Goal: Task Accomplishment & Management: Use online tool/utility

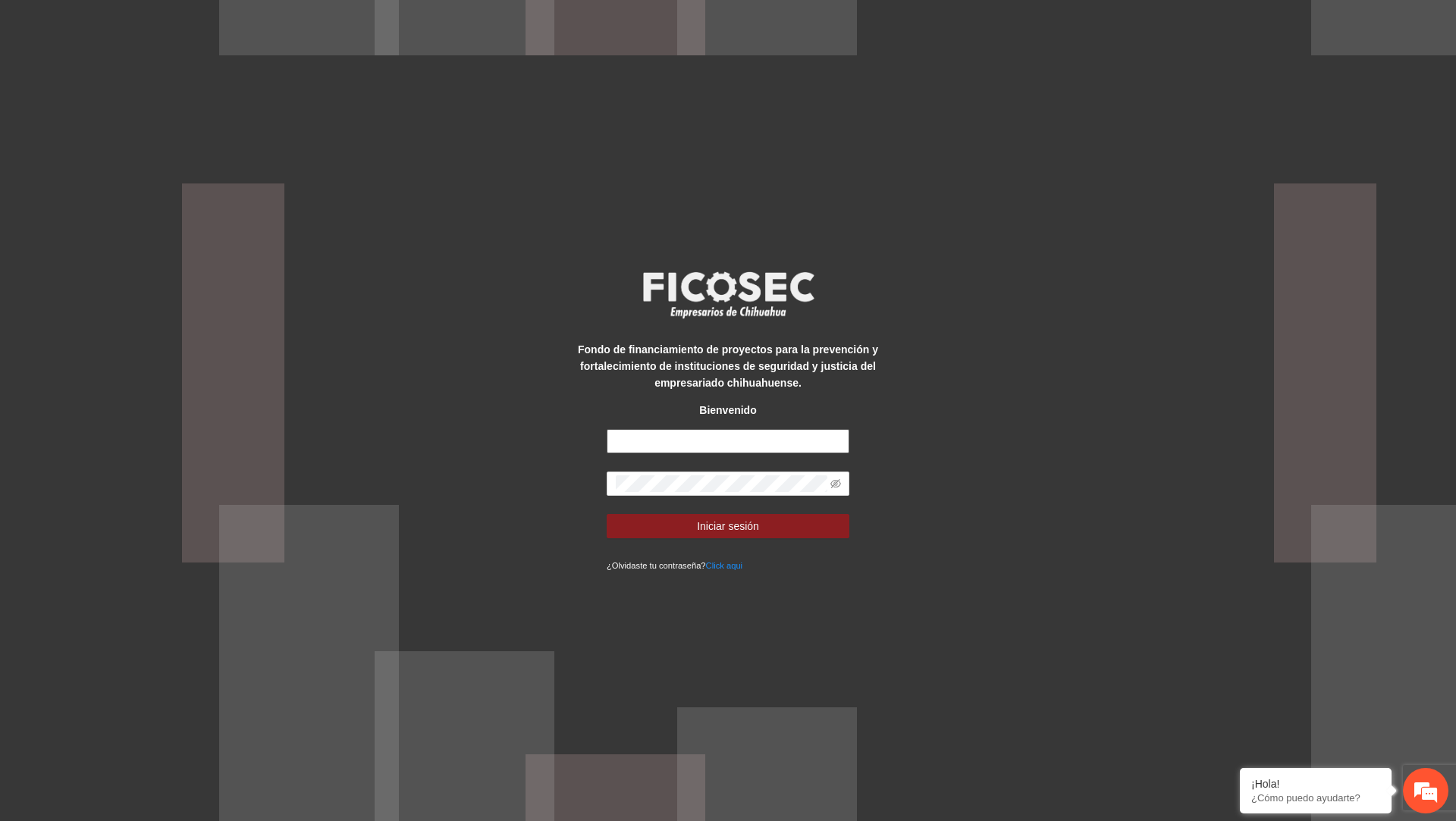
click at [704, 443] on input "text" at bounding box center [727, 441] width 242 height 25
type input "**********"
click at [606, 514] on button "Iniciar sesión" at bounding box center [727, 526] width 242 height 25
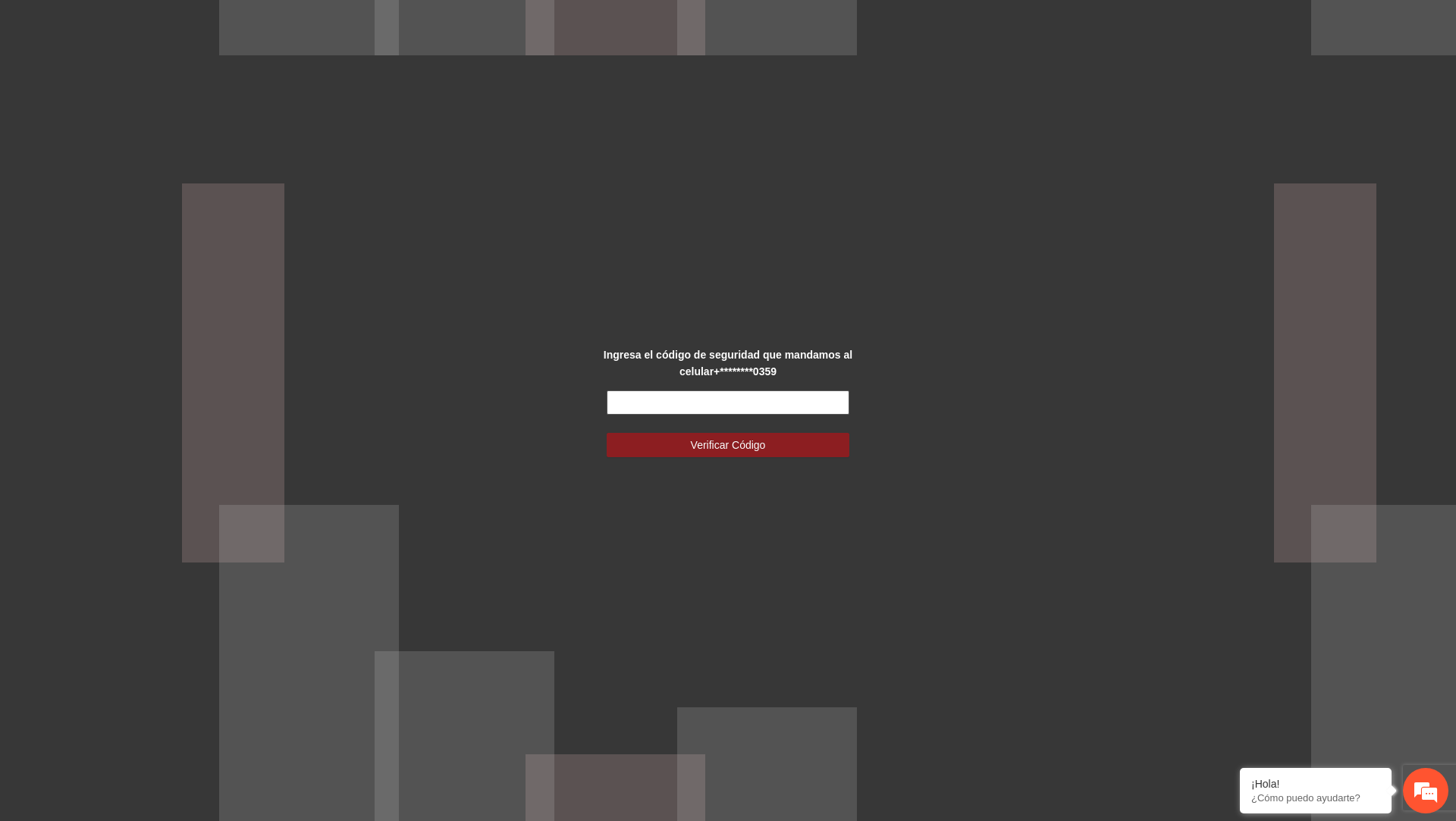
click at [725, 394] on input "text" at bounding box center [727, 402] width 242 height 25
type input "******"
click at [606, 432] on button "Verificar Código" at bounding box center [727, 444] width 242 height 25
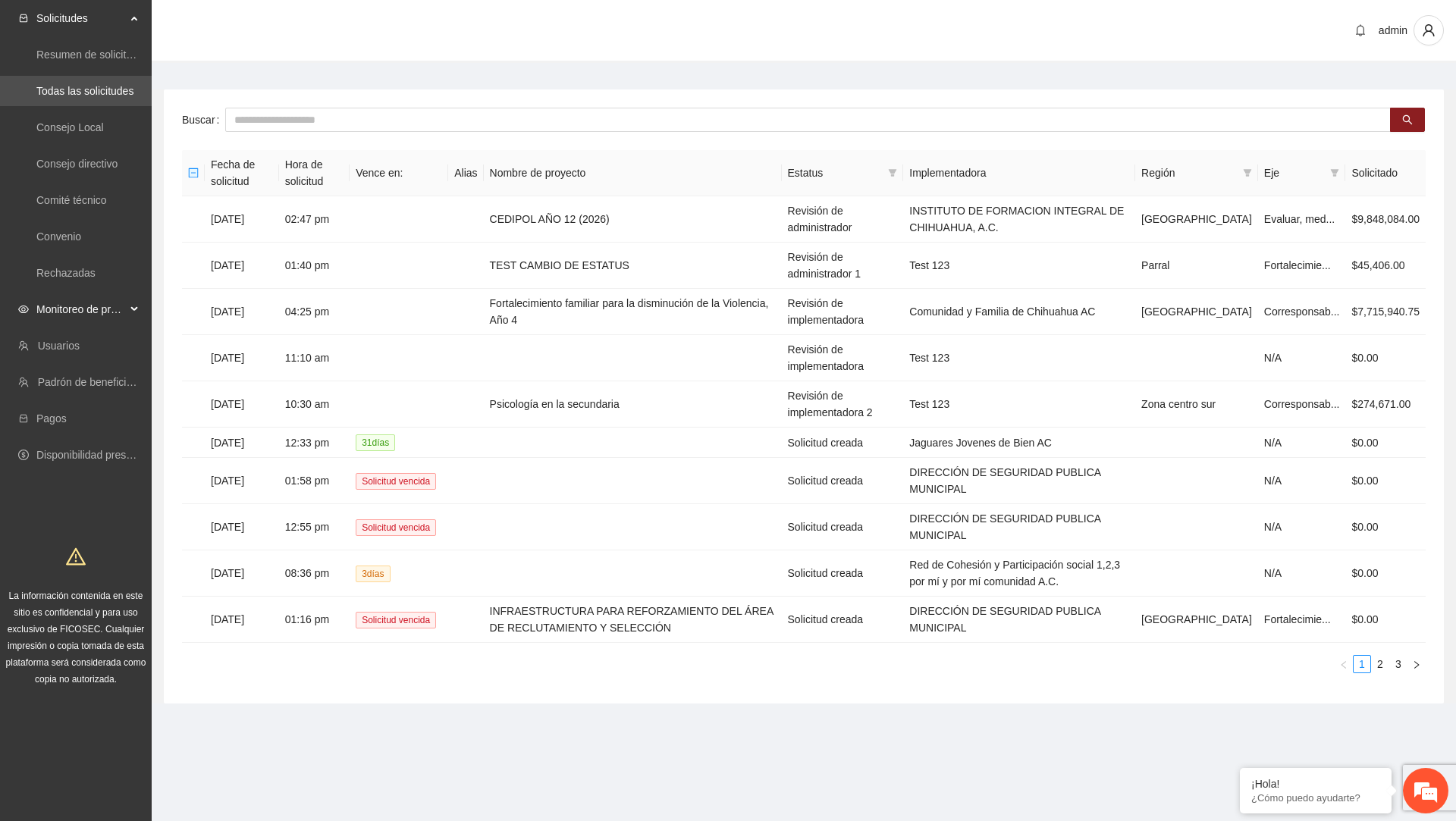
click at [124, 309] on span "Monitoreo de proyectos" at bounding box center [81, 309] width 90 height 30
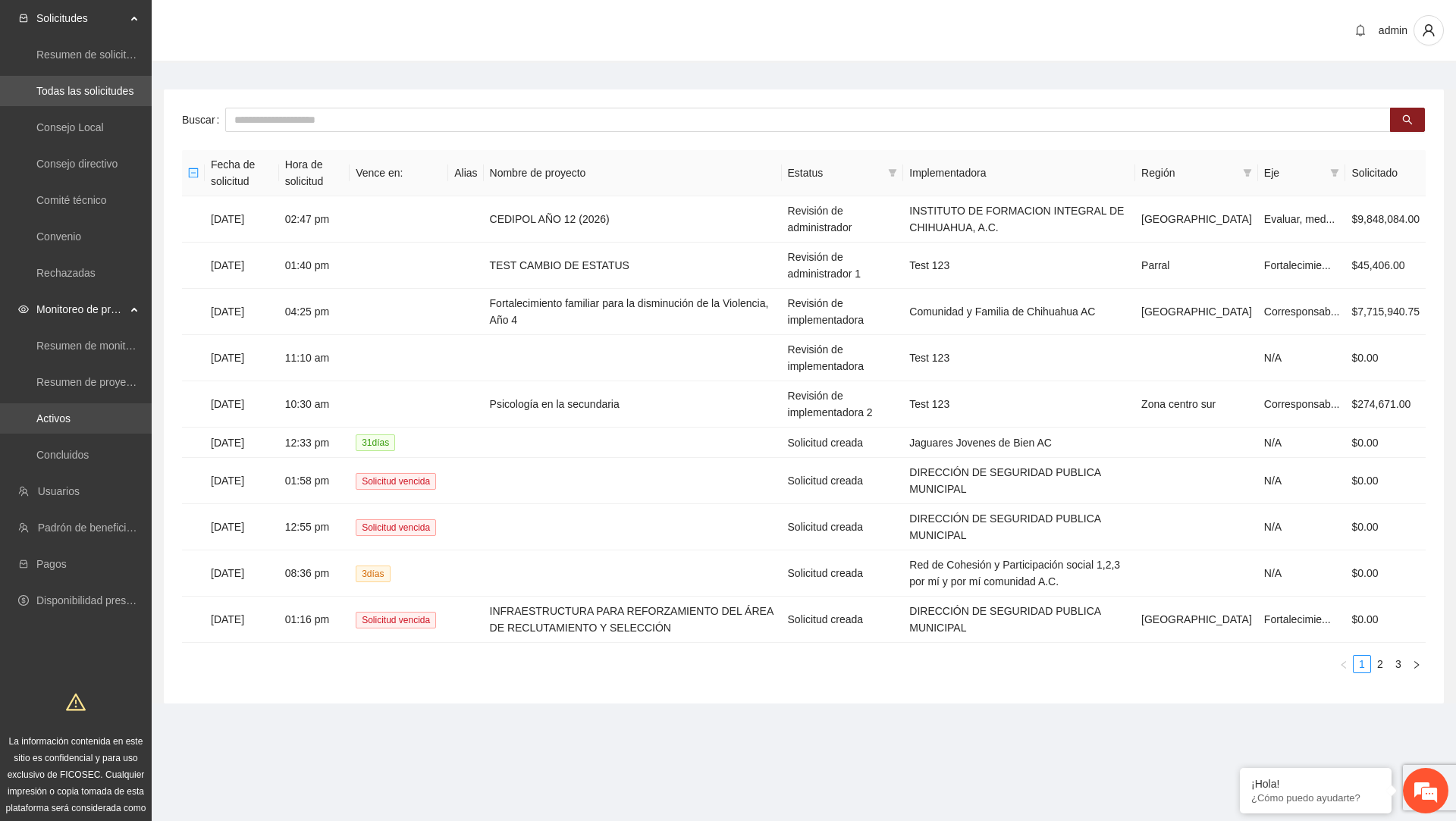
click at [70, 419] on link "Activos" at bounding box center [53, 418] width 34 height 12
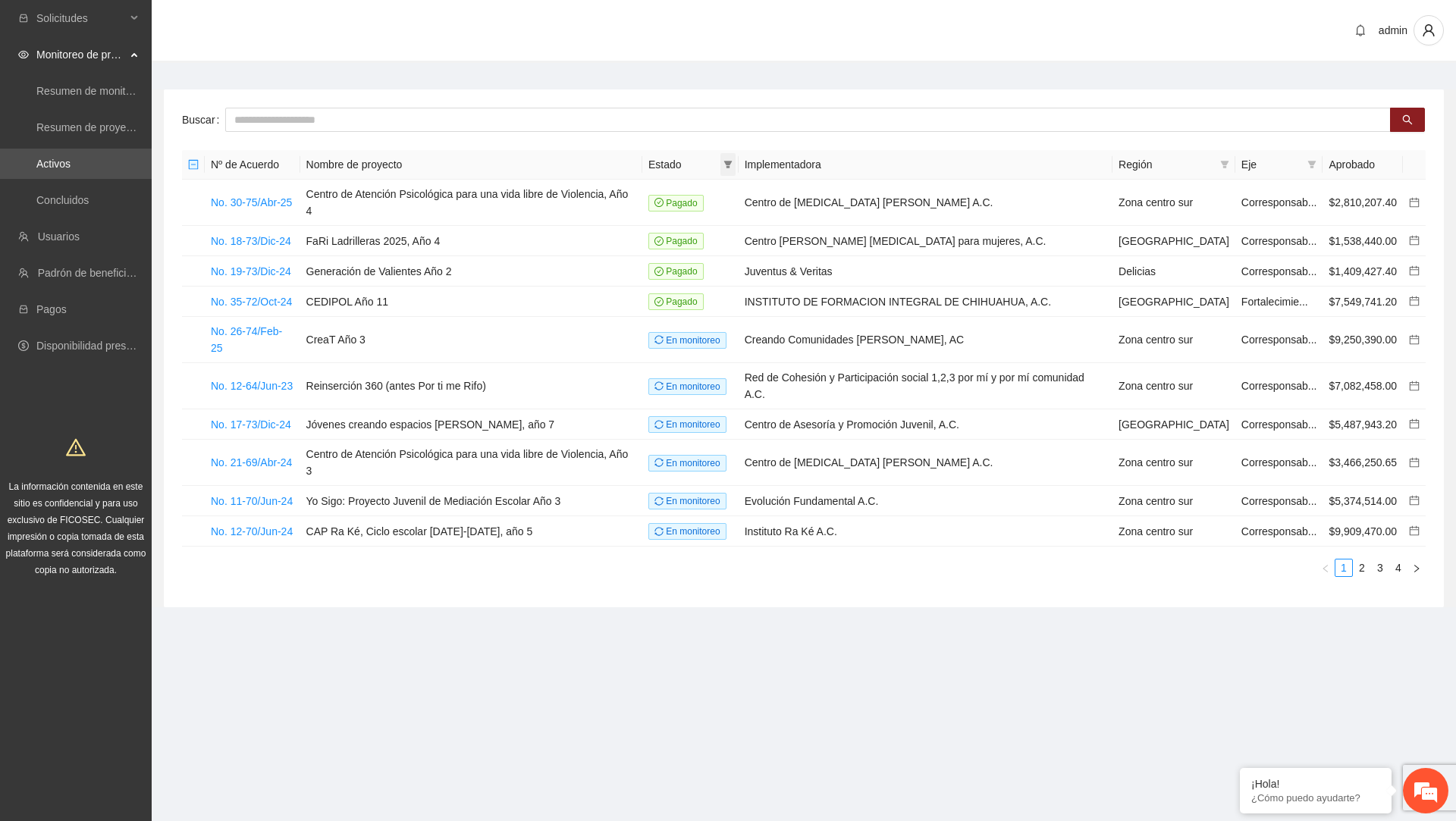
click at [735, 163] on span at bounding box center [728, 164] width 16 height 23
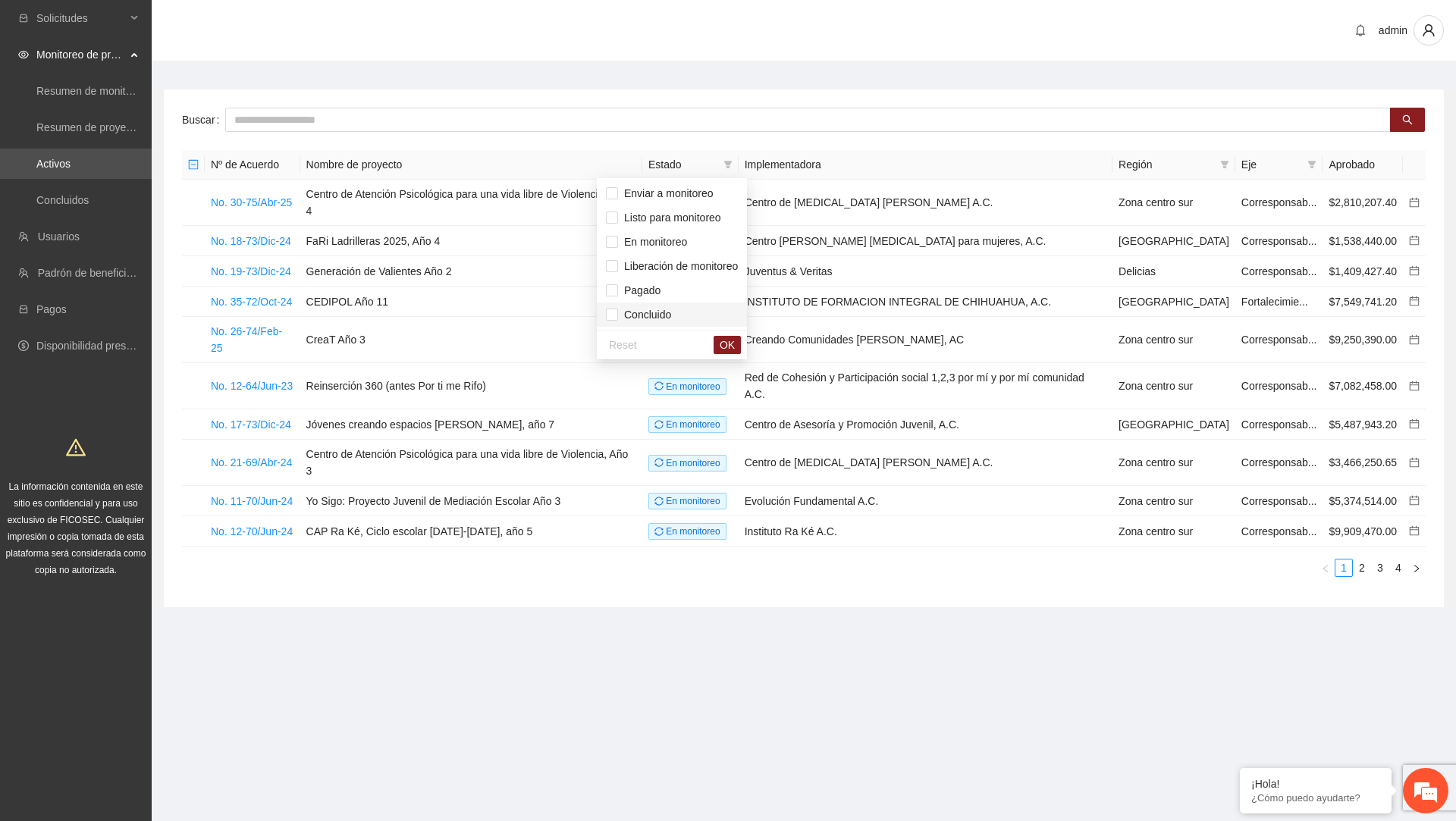
click at [620, 314] on span "Concluido" at bounding box center [645, 314] width 53 height 12
click at [723, 342] on button "OK" at bounding box center [727, 345] width 27 height 18
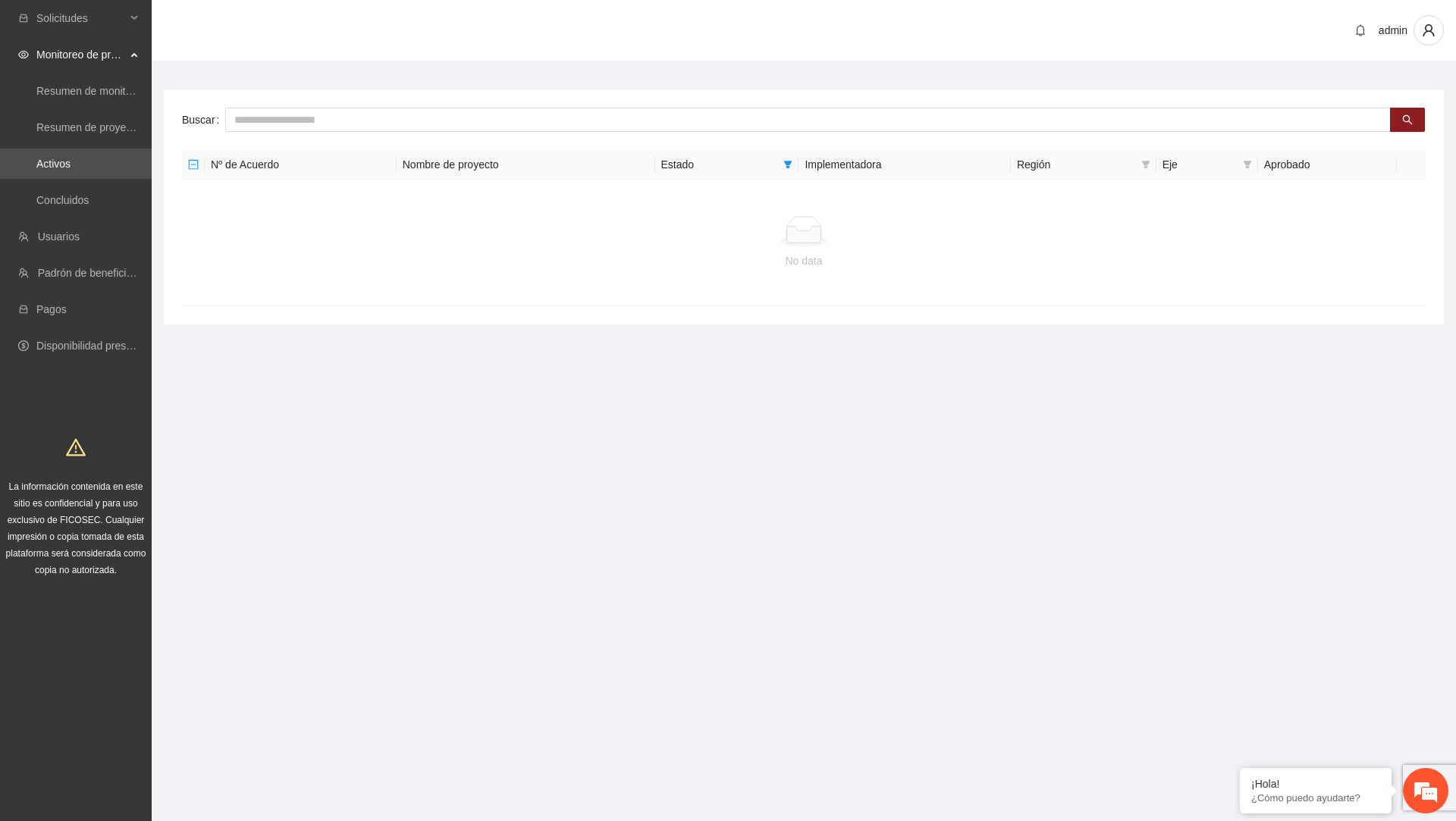
click at [799, 162] on th "Estado" at bounding box center [727, 165] width 145 height 29
click at [792, 161] on icon "filter" at bounding box center [787, 165] width 8 height 7
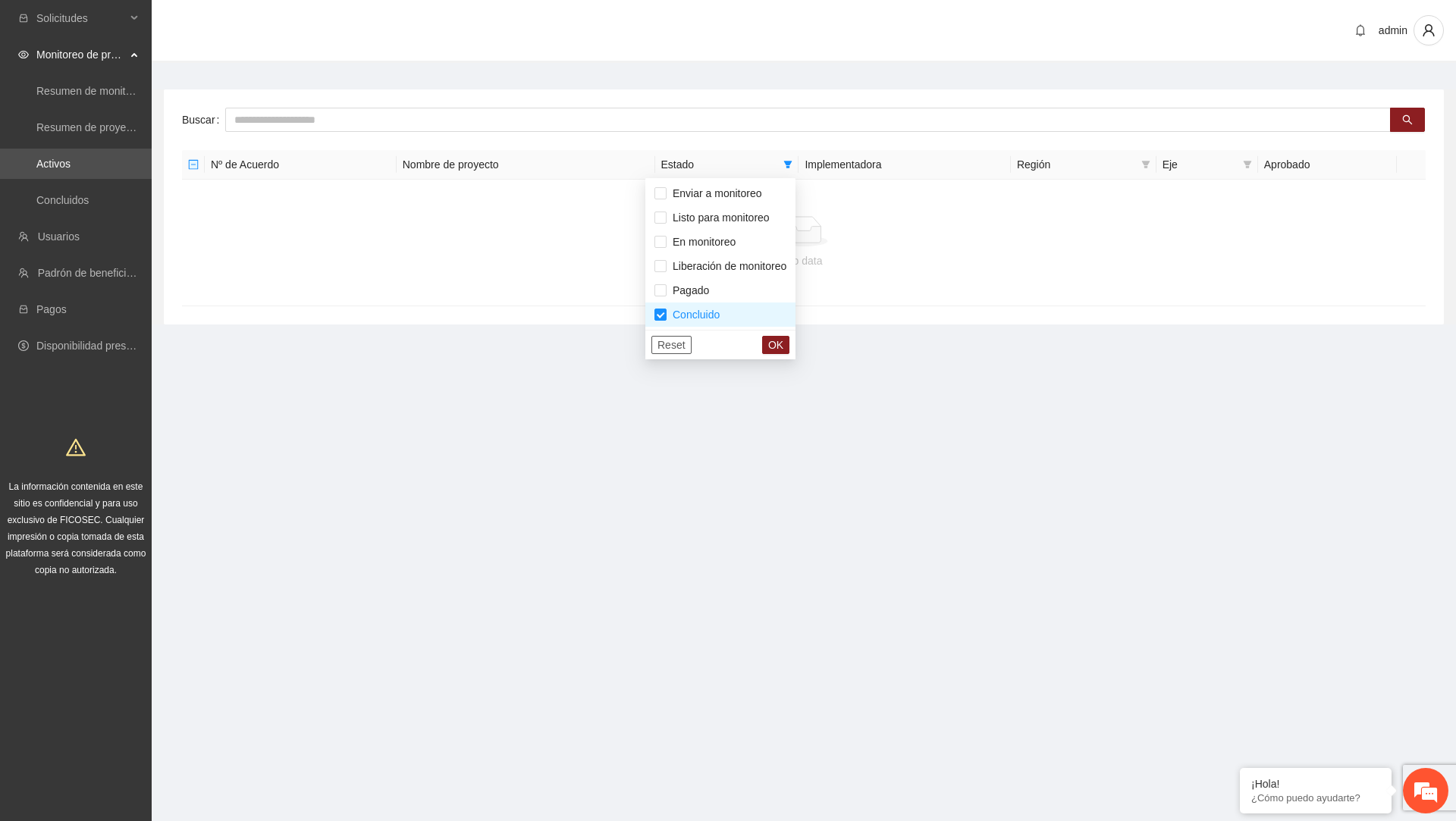
click at [670, 338] on span "Reset" at bounding box center [671, 345] width 28 height 16
click at [789, 350] on button "OK" at bounding box center [776, 345] width 27 height 18
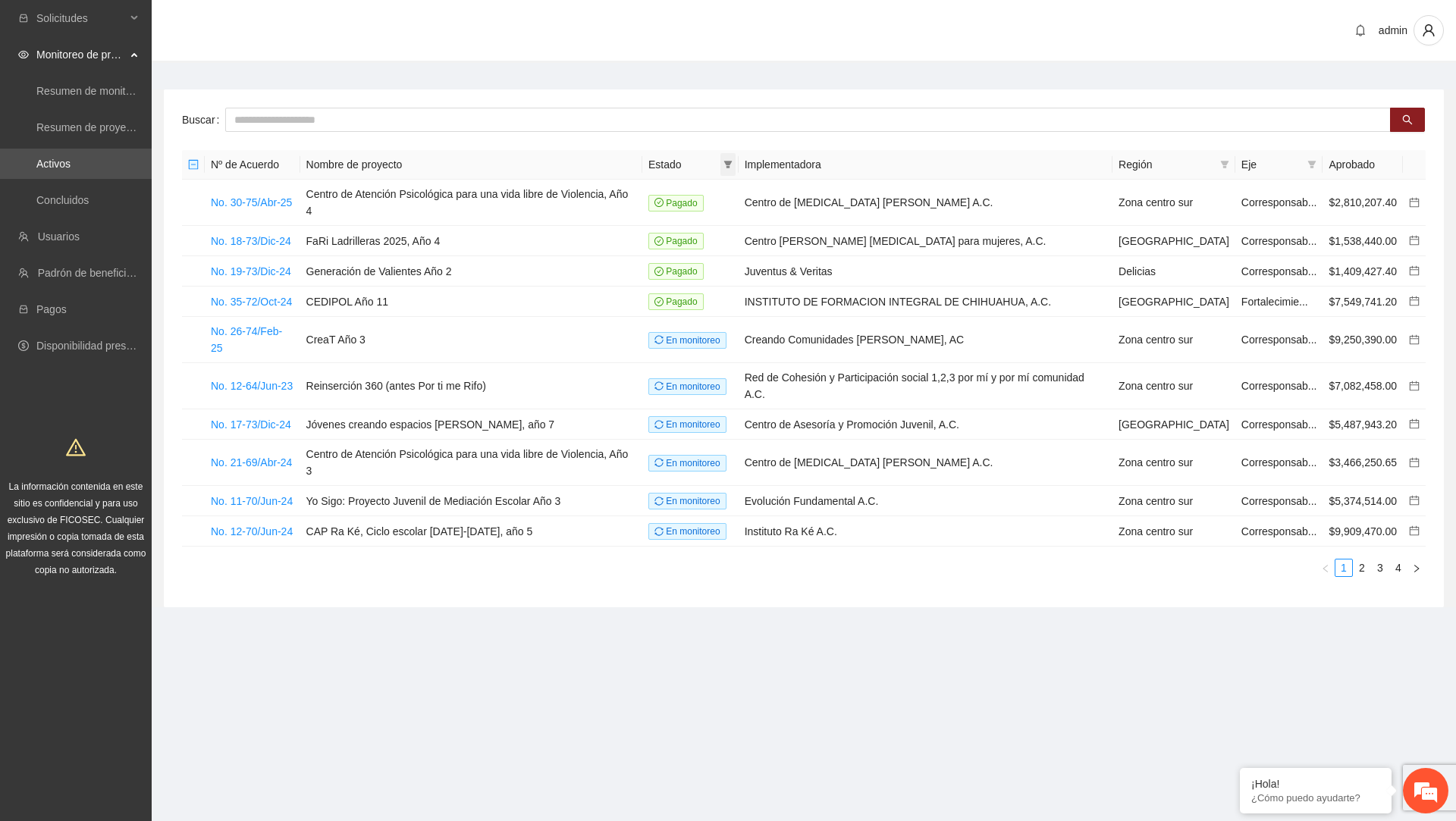
click at [735, 171] on span at bounding box center [728, 164] width 16 height 23
click at [895, 658] on section "admin Buscar Nº de Acuerdo Nombre de proyecto Estado Implementadora Región Eje …" at bounding box center [804, 332] width 1304 height 665
click at [1365, 576] on link "2" at bounding box center [1362, 568] width 16 height 16
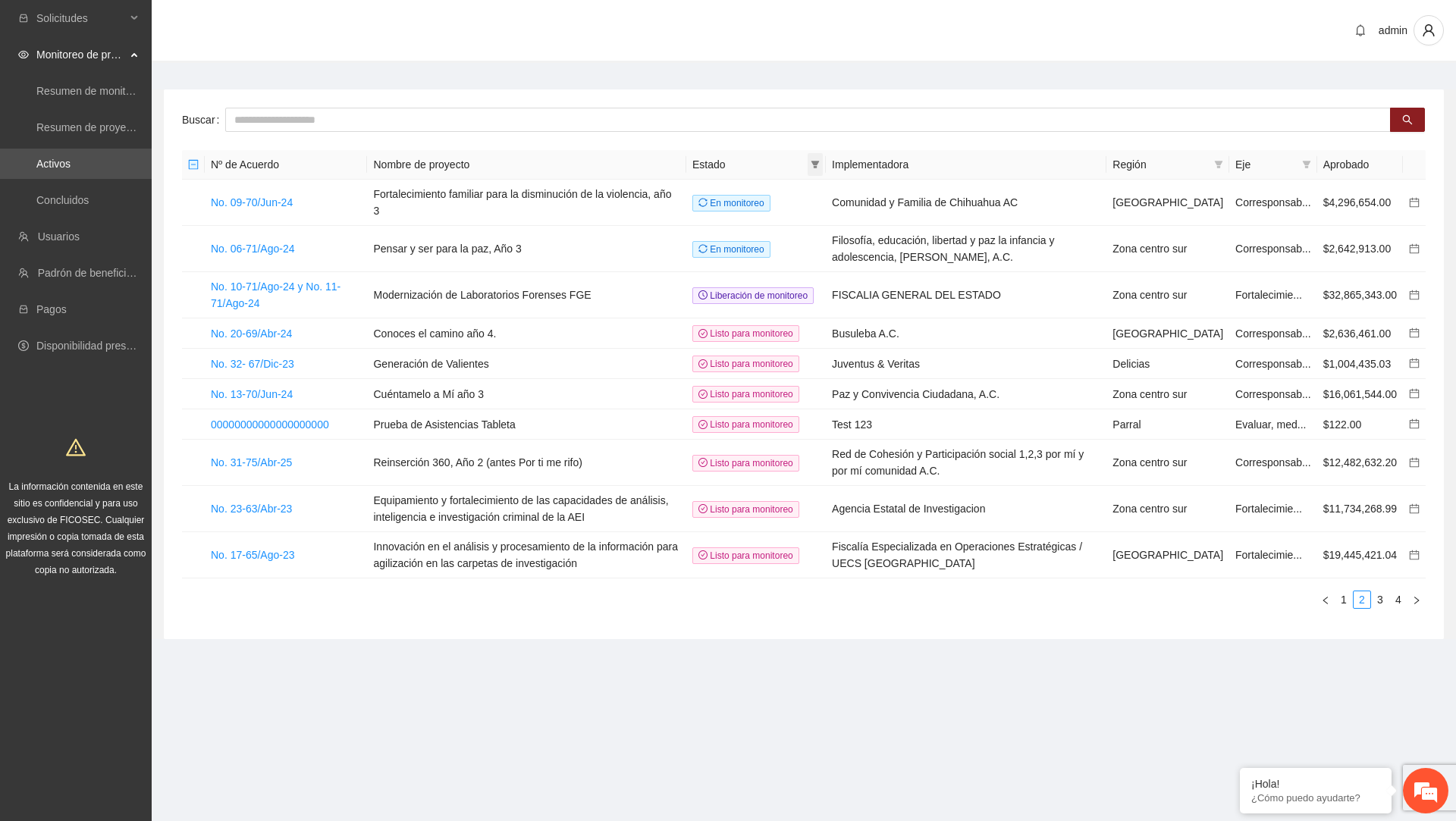
click at [822, 158] on span at bounding box center [815, 164] width 16 height 23
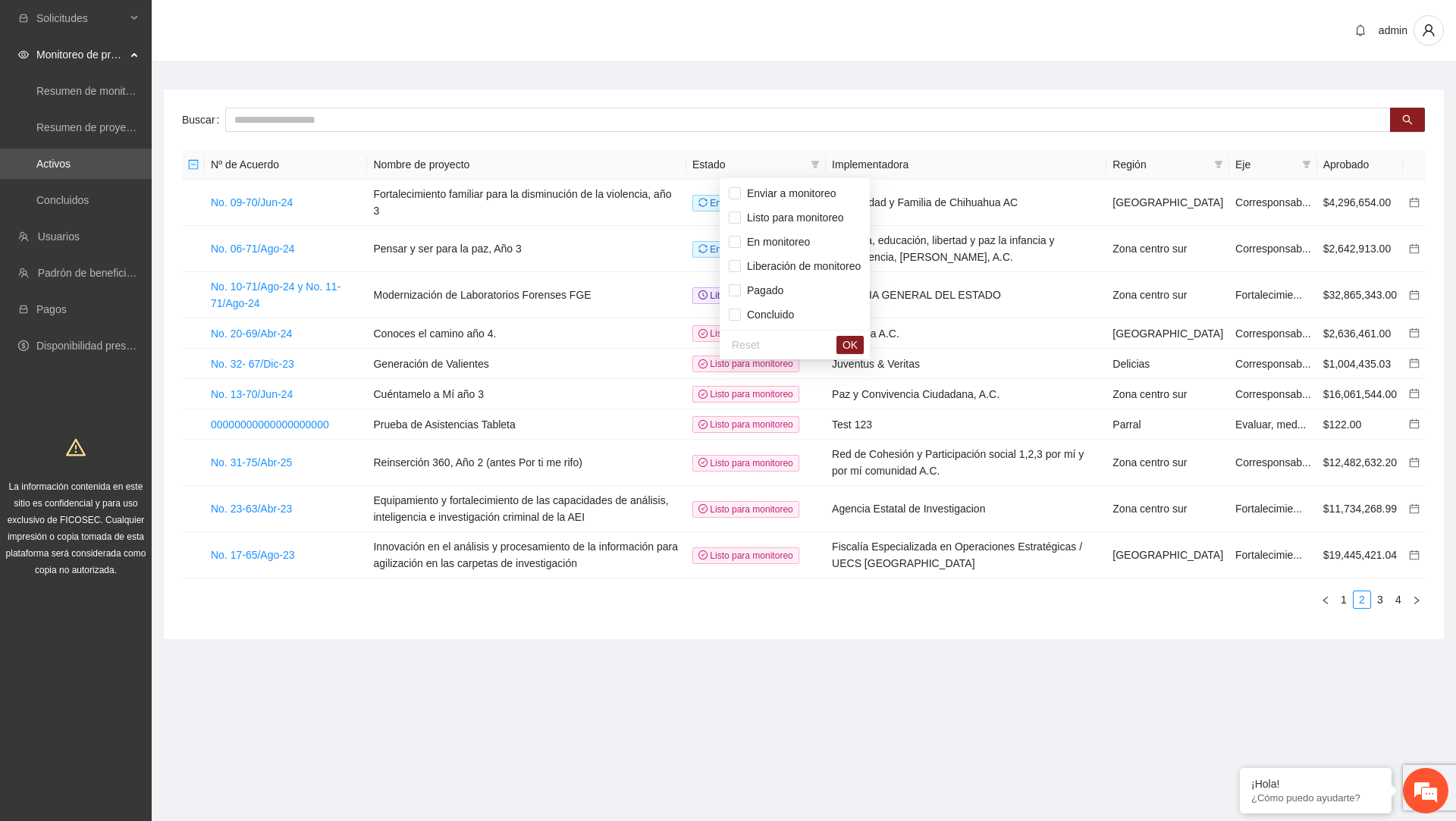
click at [821, 760] on section "Solicitudes Monitoreo de proyectos Resumen de monitoreo Resumen de proyectos ap…" at bounding box center [728, 410] width 1456 height 821
